Goal: Task Accomplishment & Management: Manage account settings

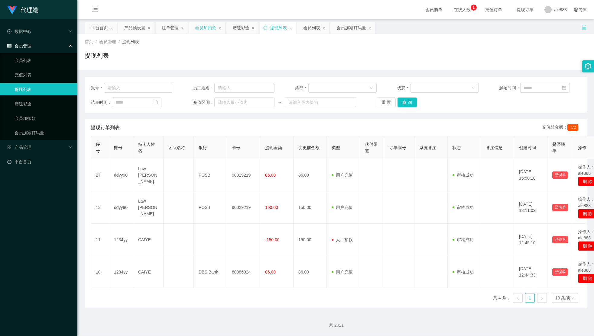
click at [201, 27] on div "会员加扣款" at bounding box center [205, 27] width 21 height 11
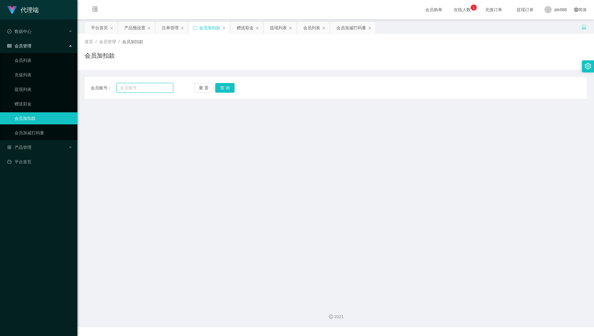
click at [163, 87] on input "text" at bounding box center [144, 88] width 57 height 10
paste input "ddyy90"
type input "ddyy90"
click at [220, 87] on button "查 询" at bounding box center [224, 88] width 19 height 10
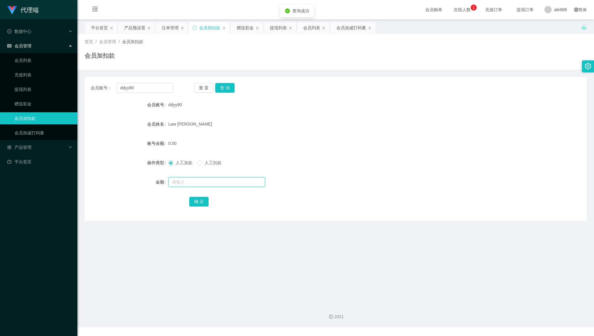
click at [208, 184] on input "text" at bounding box center [216, 182] width 97 height 10
type input "64"
click at [195, 203] on button "确 定" at bounding box center [198, 202] width 19 height 10
drag, startPoint x: 157, startPoint y: 90, endPoint x: 61, endPoint y: 77, distance: 96.9
click at [61, 77] on section "代理端 数据中心 会员管理 会员列表 充值列表 提现列表 赠送彩金 会员加扣款 会员加减打码量 产品管理 平台首页 保存配置 重置配置 整体风格设置 主题色 …" at bounding box center [297, 164] width 594 height 328
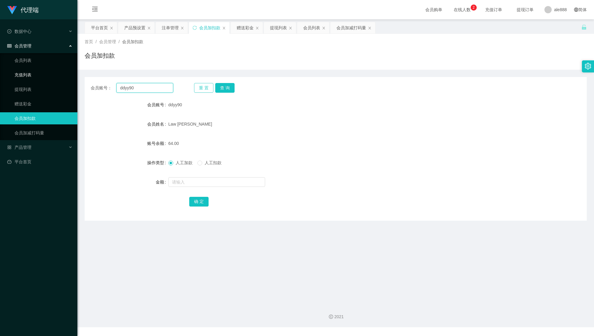
paste input "1234yy"
type input "1234yy"
click at [228, 87] on button "查 询" at bounding box center [224, 88] width 19 height 10
click at [201, 183] on input "text" at bounding box center [216, 182] width 97 height 10
type input "72"
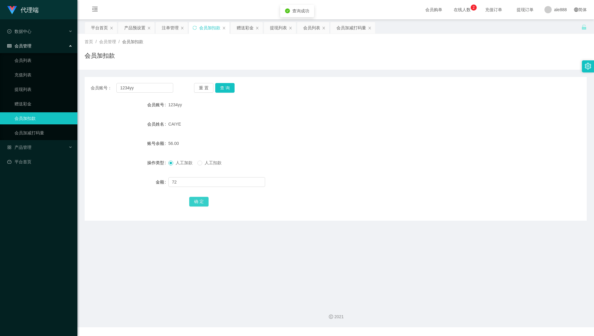
click at [205, 205] on button "确 定" at bounding box center [198, 202] width 19 height 10
click at [304, 127] on div "CAIYE" at bounding box center [314, 124] width 293 height 12
click at [273, 28] on div "提现列表" at bounding box center [278, 27] width 17 height 11
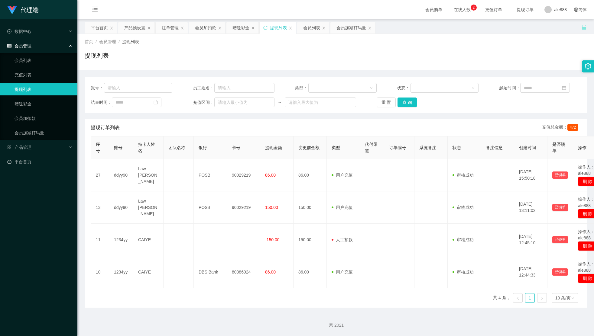
click at [407, 108] on div "账号： 员工姓名： 类型： 状态： 起始时间： 结束时间： 充值区间： ~ 重 置 查 询" at bounding box center [336, 95] width 502 height 36
click at [405, 102] on button "查 询" at bounding box center [406, 103] width 19 height 10
click at [408, 103] on button "查 询" at bounding box center [406, 103] width 19 height 10
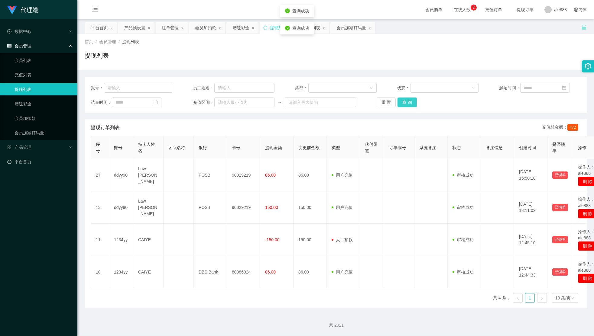
click at [408, 103] on button "查 询" at bounding box center [406, 103] width 19 height 10
click at [206, 31] on div "会员加扣款" at bounding box center [205, 27] width 21 height 11
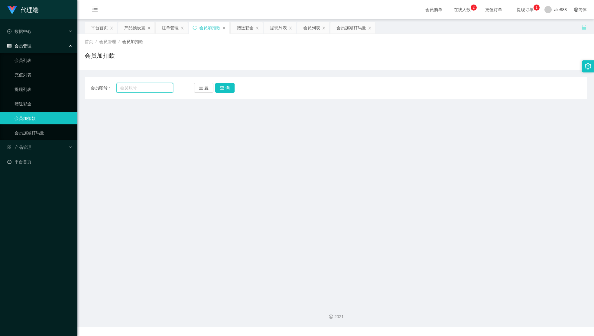
click at [153, 90] on input "text" at bounding box center [144, 88] width 57 height 10
paste input "ddyy90"
type input "ddyy90"
click at [232, 85] on button "查 询" at bounding box center [224, 88] width 19 height 10
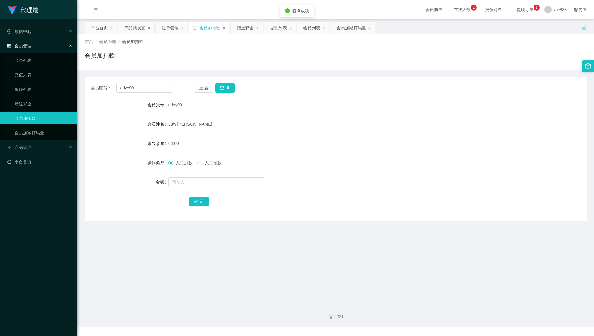
drag, startPoint x: 299, startPoint y: 76, endPoint x: 374, endPoint y: 42, distance: 82.5
click at [299, 76] on div "会员账号： ddyy90 重 置 查 询 会员账号 ddyy90 会员姓名 Law Kiang Hong 账号余额 64.00 操作类型 人工加款 人工扣款 …" at bounding box center [336, 145] width 502 height 151
drag, startPoint x: 275, startPoint y: 29, endPoint x: 281, endPoint y: 33, distance: 7.2
click at [276, 30] on div "提现列表" at bounding box center [278, 27] width 17 height 11
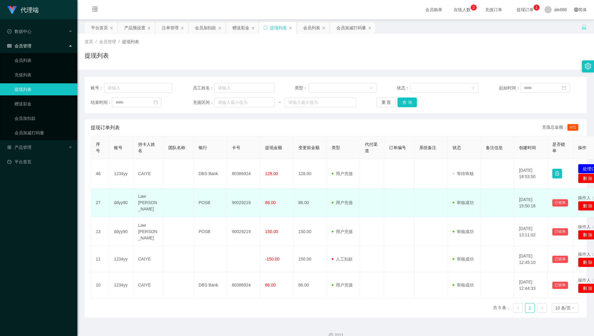
click at [427, 201] on td at bounding box center [430, 203] width 33 height 29
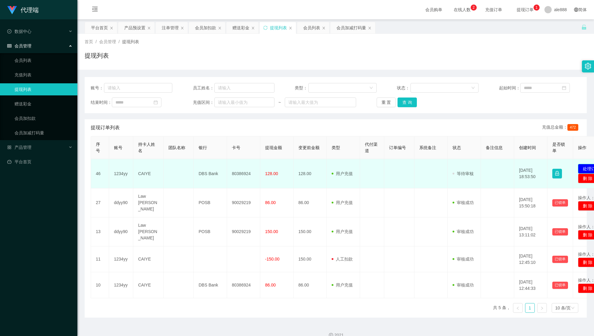
click at [580, 167] on button "处理订单" at bounding box center [591, 169] width 27 height 10
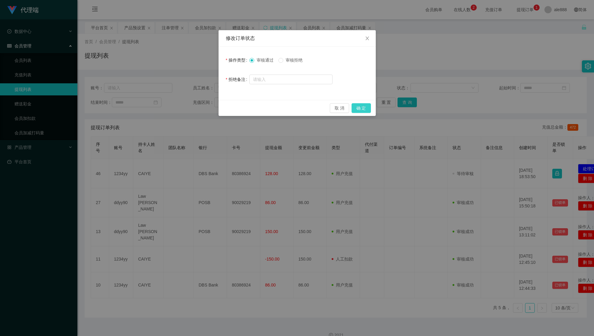
click at [362, 103] on button "确 定" at bounding box center [360, 108] width 19 height 10
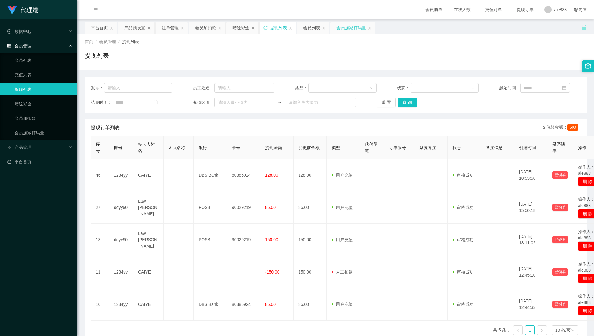
click at [354, 28] on div "会员加减打码量" at bounding box center [351, 27] width 30 height 11
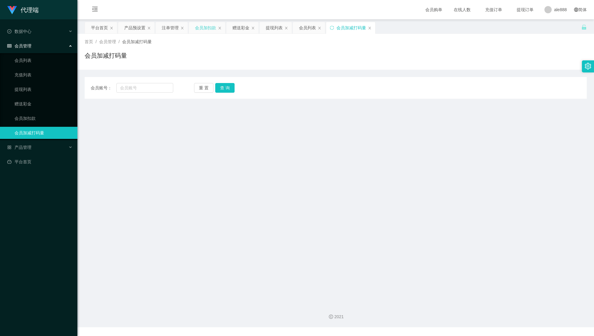
click at [208, 26] on div "会员加扣款" at bounding box center [205, 27] width 21 height 11
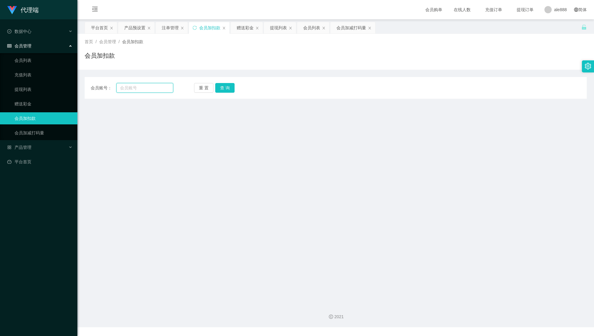
click at [152, 88] on input "text" at bounding box center [144, 88] width 57 height 10
paste input "ddyy90"
type input "ddyy90"
click at [221, 82] on div "会员账号： ddyy90 重 置 查 询 会员账号 会员姓名 账号余额 操作类型 人工加款 人工扣款 金额 确 定" at bounding box center [336, 88] width 502 height 22
click at [225, 85] on button "查 询" at bounding box center [224, 88] width 19 height 10
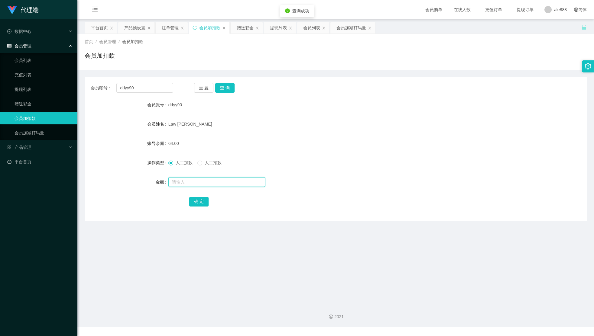
click at [218, 186] on input "text" at bounding box center [216, 182] width 97 height 10
type input "300"
click at [192, 204] on button "确 定" at bounding box center [198, 202] width 19 height 10
click at [225, 92] on button "查 询" at bounding box center [224, 88] width 19 height 10
drag, startPoint x: 57, startPoint y: 92, endPoint x: 19, endPoint y: 92, distance: 38.1
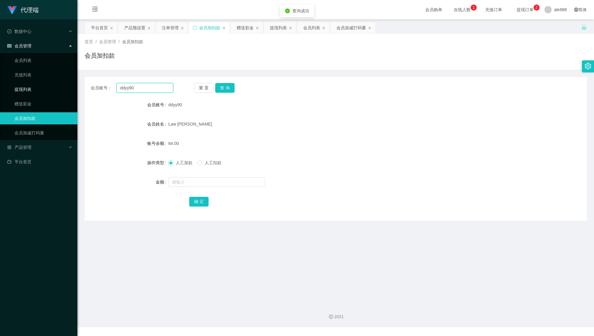
click at [38, 92] on section "代理端 数据中心 会员管理 会员列表 充值列表 提现列表 赠送彩金 会员加扣款 会员加减打码量 产品管理 平台首页 保存配置 重置配置 整体风格设置 主题色 …" at bounding box center [297, 164] width 594 height 328
drag, startPoint x: 277, startPoint y: 33, endPoint x: 277, endPoint y: 37, distance: 4.5
click at [277, 34] on div "关闭左侧 关闭右侧 关闭其它 刷新页面 平台首页 产品预设置 注单管理 会员加扣款 赠送彩金 提现列表 会员列表 会员加减打码量 首页 / 会员管理 / 会员…" at bounding box center [336, 121] width 502 height 199
click at [279, 30] on div "提现列表" at bounding box center [278, 27] width 17 height 11
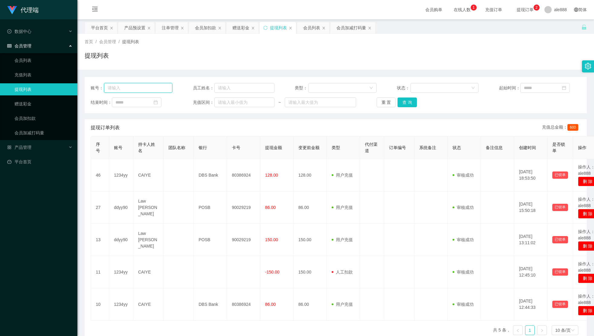
drag, startPoint x: 131, startPoint y: 89, endPoint x: 140, endPoint y: 87, distance: 8.7
click at [132, 89] on input "text" at bounding box center [138, 88] width 68 height 10
paste input "ddyy90"
type input "ddyy90"
click at [408, 101] on button "查 询" at bounding box center [406, 103] width 19 height 10
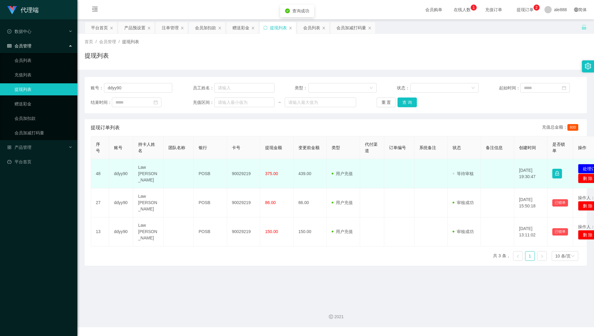
click at [241, 174] on td "90029219" at bounding box center [243, 173] width 33 height 29
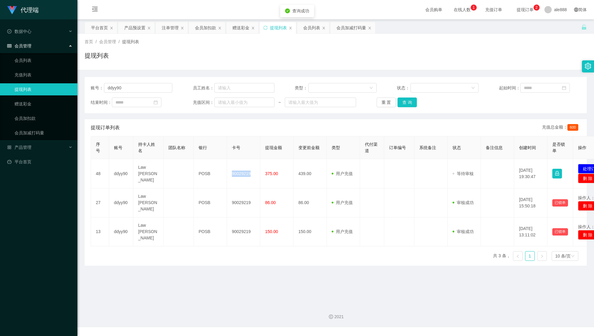
copy td "90029219"
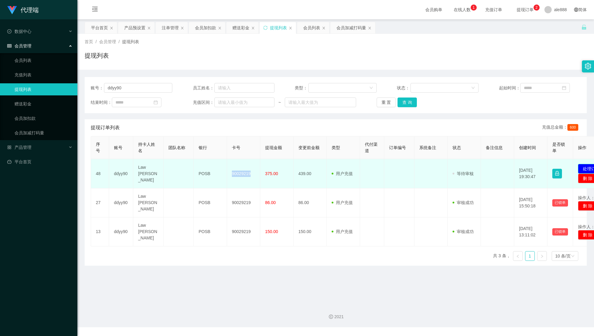
click at [581, 169] on button "处理订单" at bounding box center [591, 169] width 27 height 10
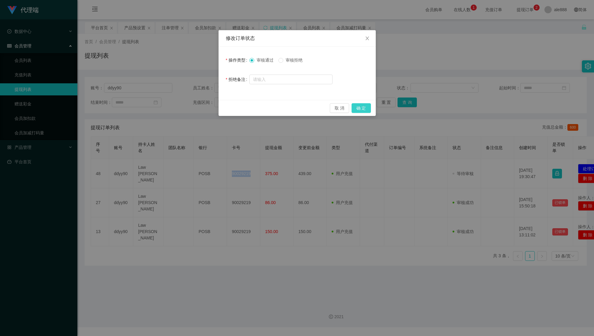
click at [363, 110] on button "确 定" at bounding box center [360, 108] width 19 height 10
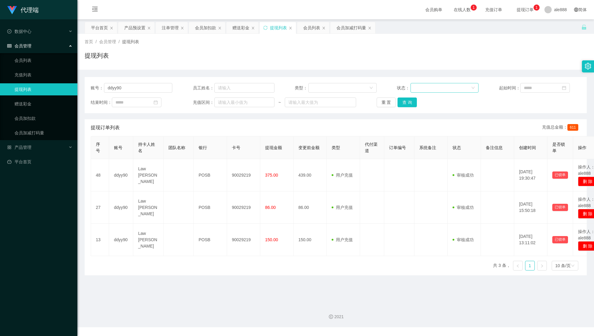
drag, startPoint x: 475, startPoint y: 91, endPoint x: 471, endPoint y: 92, distance: 4.6
click at [475, 91] on div "账号： ddyy90 员工姓名： 类型： 状态： 起始时间：" at bounding box center [336, 88] width 490 height 10
click at [204, 28] on div "会员加扣款" at bounding box center [205, 27] width 21 height 11
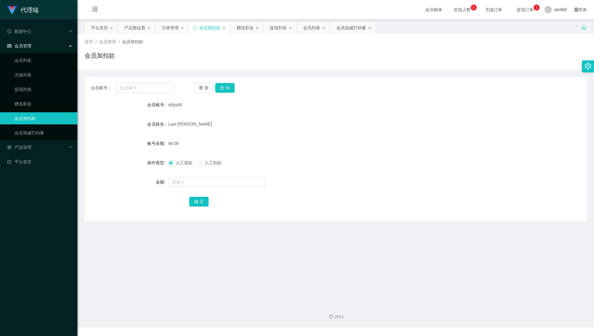
drag, startPoint x: 139, startPoint y: 96, endPoint x: 131, endPoint y: 95, distance: 7.9
click at [131, 95] on div "会员账号： 重 置 查 询 会员账号 ddyy90 会员姓名 Law [PERSON_NAME] 账号余额 64.00 操作类型 人工加款 人工扣款 金额 确…" at bounding box center [336, 149] width 502 height 144
click at [145, 87] on input "text" at bounding box center [144, 88] width 57 height 10
paste input "ddyy90"
type input "ddyy90"
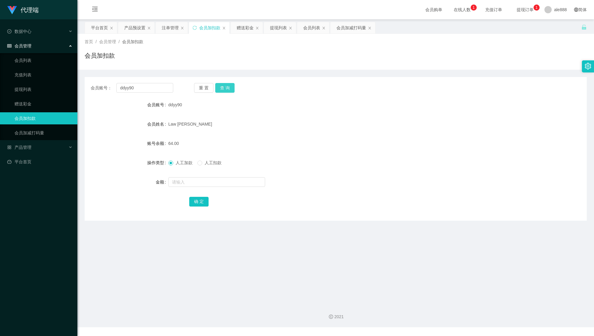
click at [218, 87] on button "查 询" at bounding box center [224, 88] width 19 height 10
click at [238, 183] on input "text" at bounding box center [216, 182] width 97 height 10
type input "38"
click at [196, 199] on button "确 定" at bounding box center [198, 202] width 19 height 10
click at [491, 239] on main "关闭左侧 关闭右侧 关闭其它 刷新页面 平台首页 产品预设置 注单管理 会员加扣款 赠送彩金 提现列表 会员列表 会员加减打码量 首页 / 会员管理 / 会员…" at bounding box center [335, 159] width 516 height 280
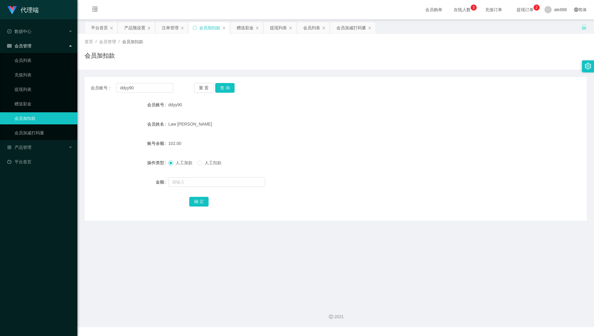
click at [345, 227] on main "关闭左侧 关闭右侧 关闭其它 刷新页面 平台首页 产品预设置 注单管理 会员加扣款 赠送彩金 提现列表 会员列表 会员加减打码量 首页 / 会员管理 / 会员…" at bounding box center [335, 159] width 516 height 280
click at [279, 30] on div "提现列表" at bounding box center [278, 27] width 17 height 11
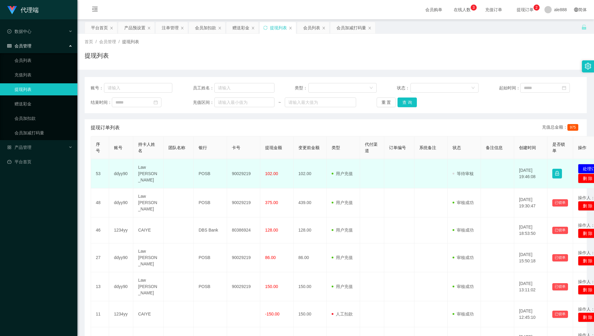
click at [242, 167] on td "90029219" at bounding box center [243, 173] width 33 height 29
click at [237, 170] on td "90029219" at bounding box center [243, 173] width 33 height 29
click at [244, 173] on td "90029219" at bounding box center [243, 173] width 33 height 29
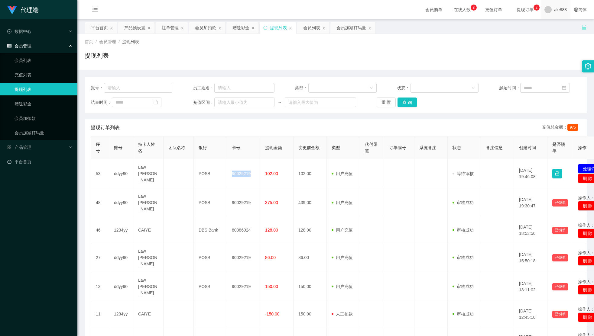
copy td "90029219"
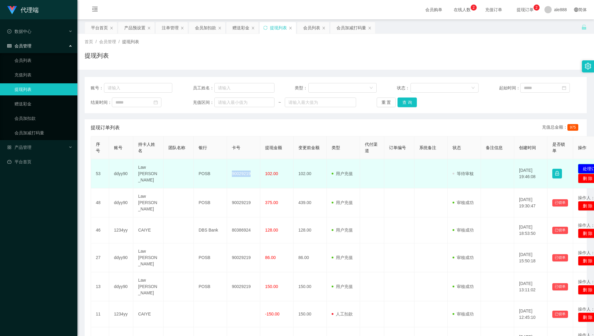
click at [586, 165] on button "处理订单" at bounding box center [591, 169] width 27 height 10
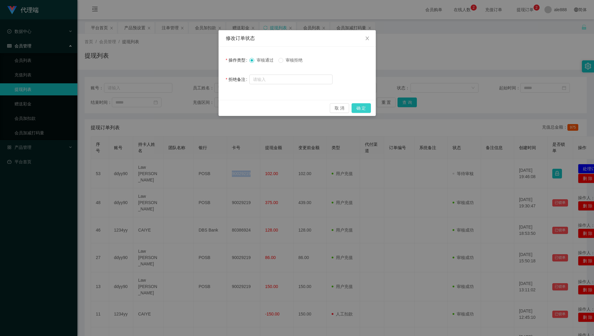
click at [361, 107] on button "确 定" at bounding box center [360, 108] width 19 height 10
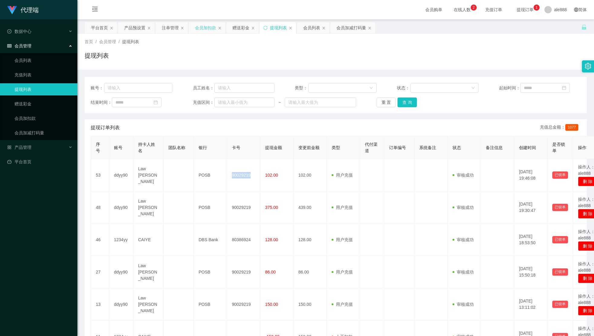
click at [212, 31] on div "会员加扣款" at bounding box center [205, 27] width 21 height 11
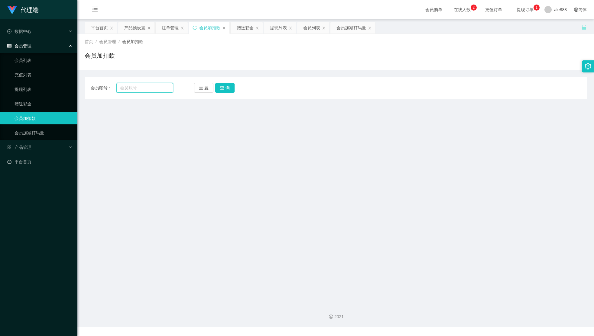
click at [152, 86] on input "text" at bounding box center [144, 88] width 57 height 10
paste input "ddyy90"
type input "ddyy90"
click at [225, 92] on button "查 询" at bounding box center [224, 88] width 19 height 10
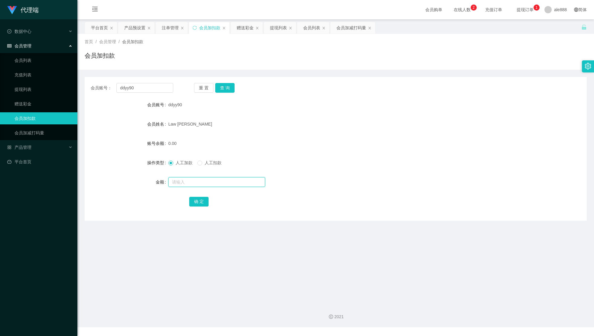
click at [206, 185] on input "text" at bounding box center [216, 182] width 97 height 10
type input "16"
click at [197, 200] on button "确 定" at bounding box center [198, 202] width 19 height 10
click at [314, 164] on div "人工加款 人工扣款" at bounding box center [314, 163] width 293 height 12
click at [414, 66] on div "首页 / 会员管理 / 会员加扣款 / 会员加扣款" at bounding box center [335, 52] width 516 height 36
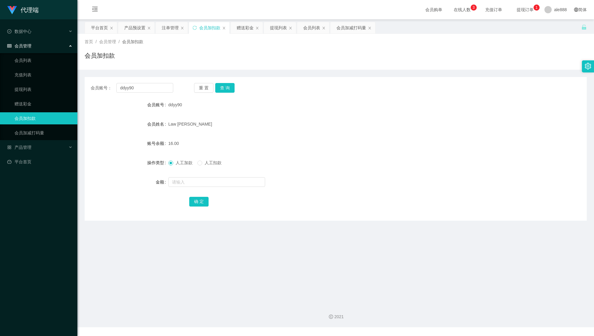
click at [275, 37] on div "首页 / 会员管理 / 会员加扣款 / 会员加扣款" at bounding box center [335, 52] width 516 height 36
click at [280, 29] on div "提现列表" at bounding box center [278, 27] width 17 height 11
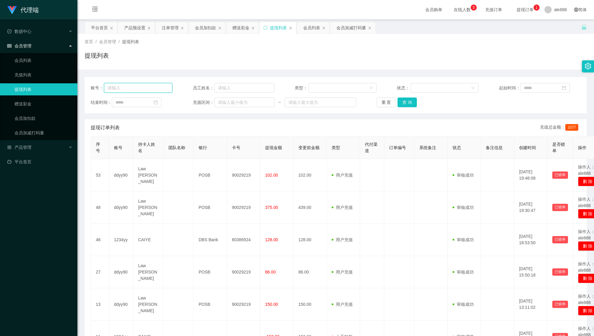
click at [152, 85] on input "text" at bounding box center [138, 88] width 68 height 10
paste input "ddyy90"
type input "ddyy90"
click at [409, 108] on div "账号： ddyy90 员工姓名： 类型： 状态： 起始时间： 结束时间： 充值区间： ~ 重 置 查 询" at bounding box center [336, 95] width 502 height 36
click at [405, 100] on button "查 询" at bounding box center [406, 103] width 19 height 10
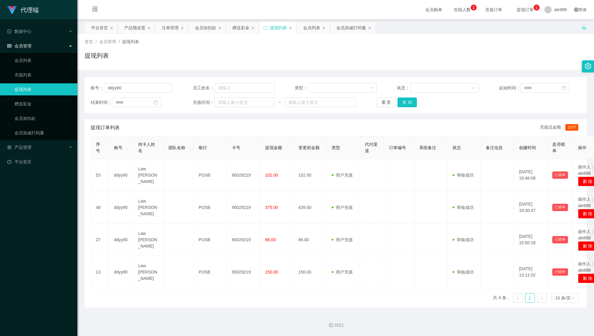
click at [54, 213] on div "代理端 数据中心 会员管理 会员列表 充值列表 提现列表 赠送彩金 会员加扣款 会员加减打码量 产品管理 平台首页" at bounding box center [38, 168] width 77 height 336
